Goal: Information Seeking & Learning: Learn about a topic

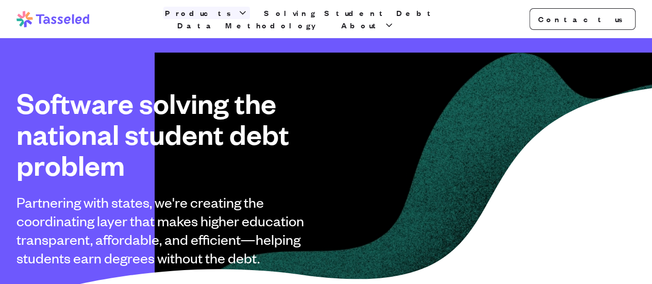
click at [226, 19] on span "Products" at bounding box center [200, 13] width 70 height 12
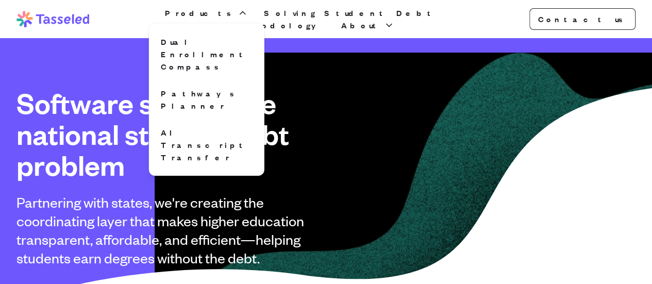
click at [435, 25] on div "Tasseled Products Dual Enrollment Compass Pathways Planner AI Transcript Transf…" at bounding box center [326, 19] width 652 height 38
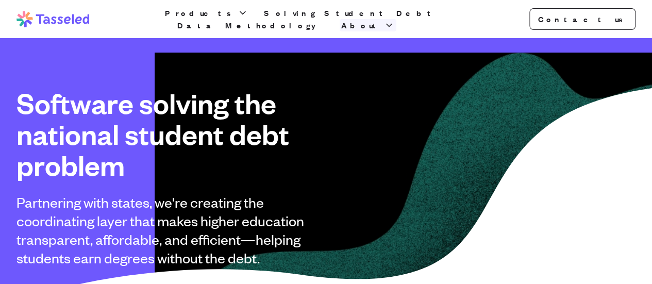
click at [381, 23] on span "About" at bounding box center [361, 25] width 40 height 12
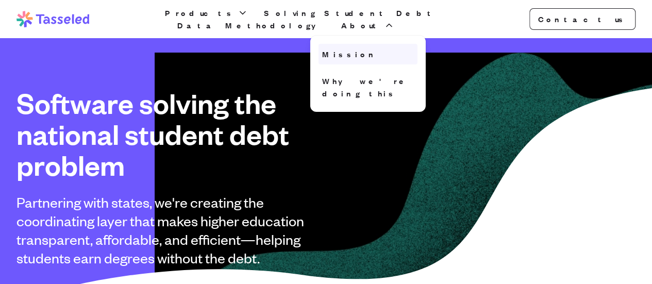
click at [408, 49] on link "Mission" at bounding box center [367, 54] width 99 height 21
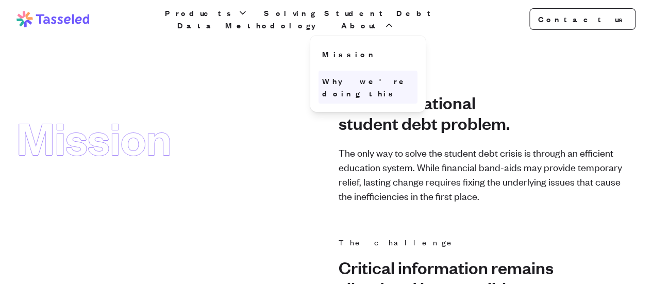
click at [417, 72] on link "Why we're doing this" at bounding box center [367, 87] width 99 height 33
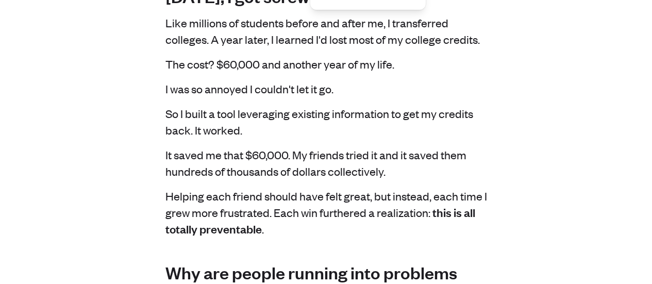
scroll to position [103, 0]
